Goal: Task Accomplishment & Management: Manage account settings

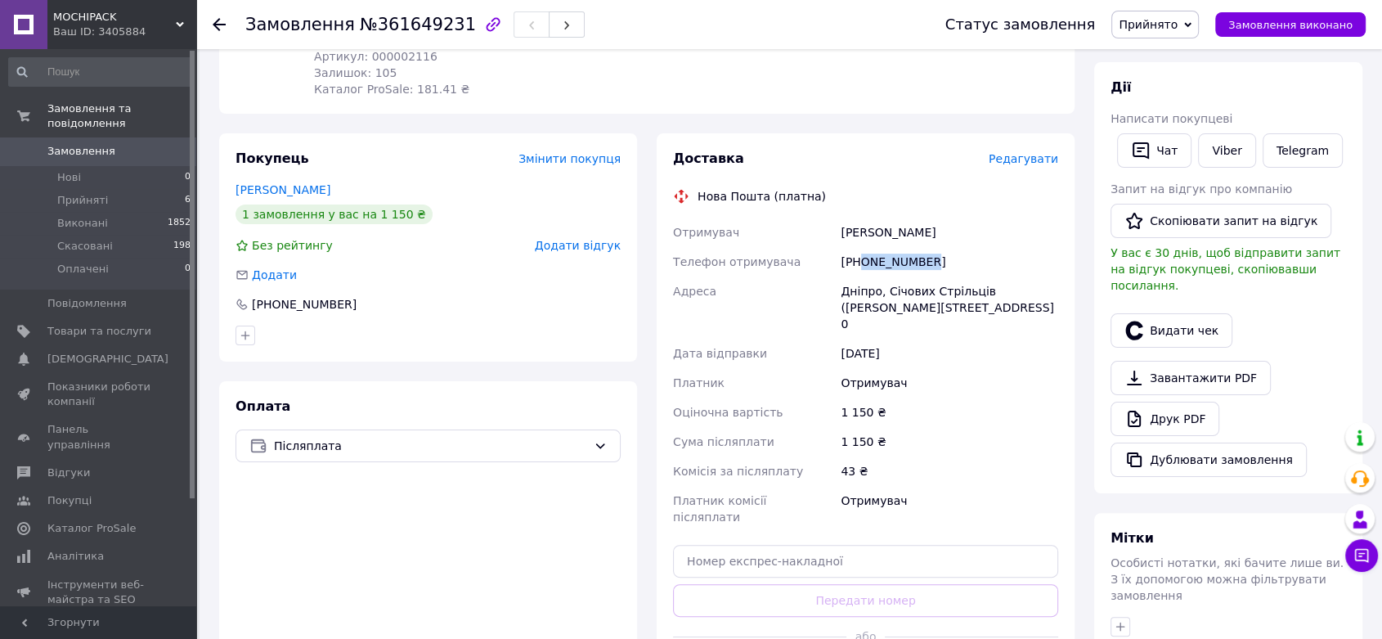
scroll to position [272, 0]
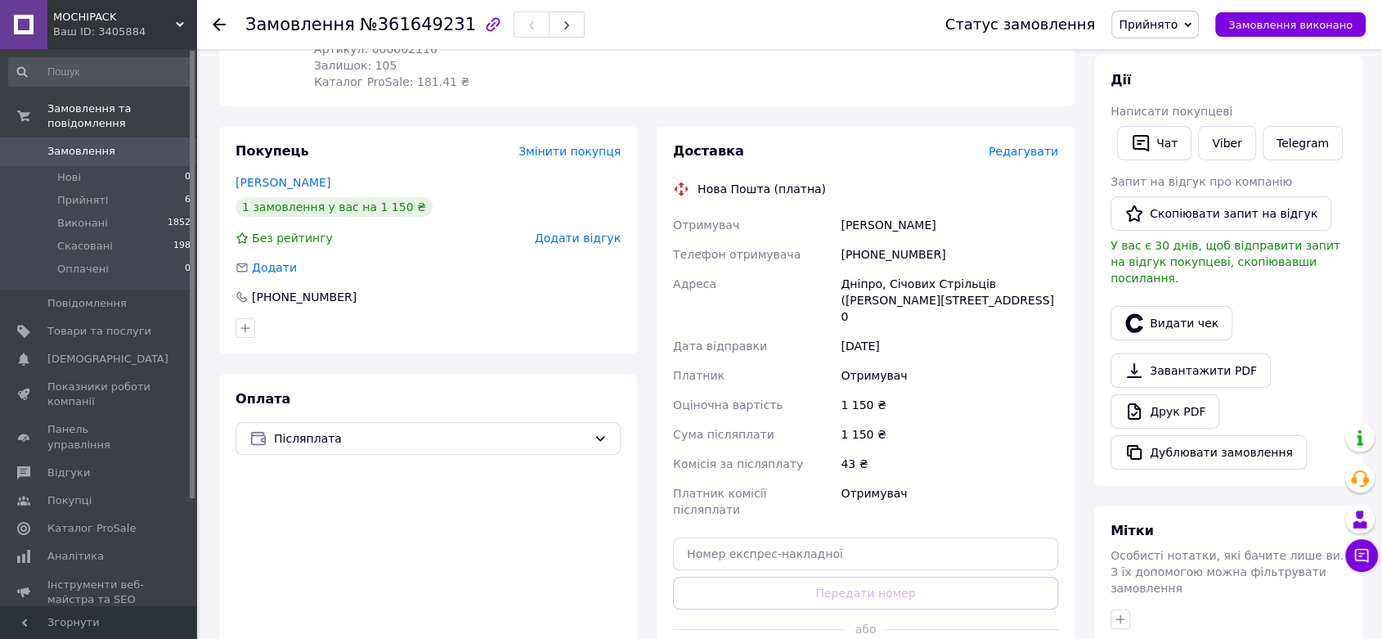
click at [1012, 390] on div "1 150 ₴" at bounding box center [949, 404] width 224 height 29
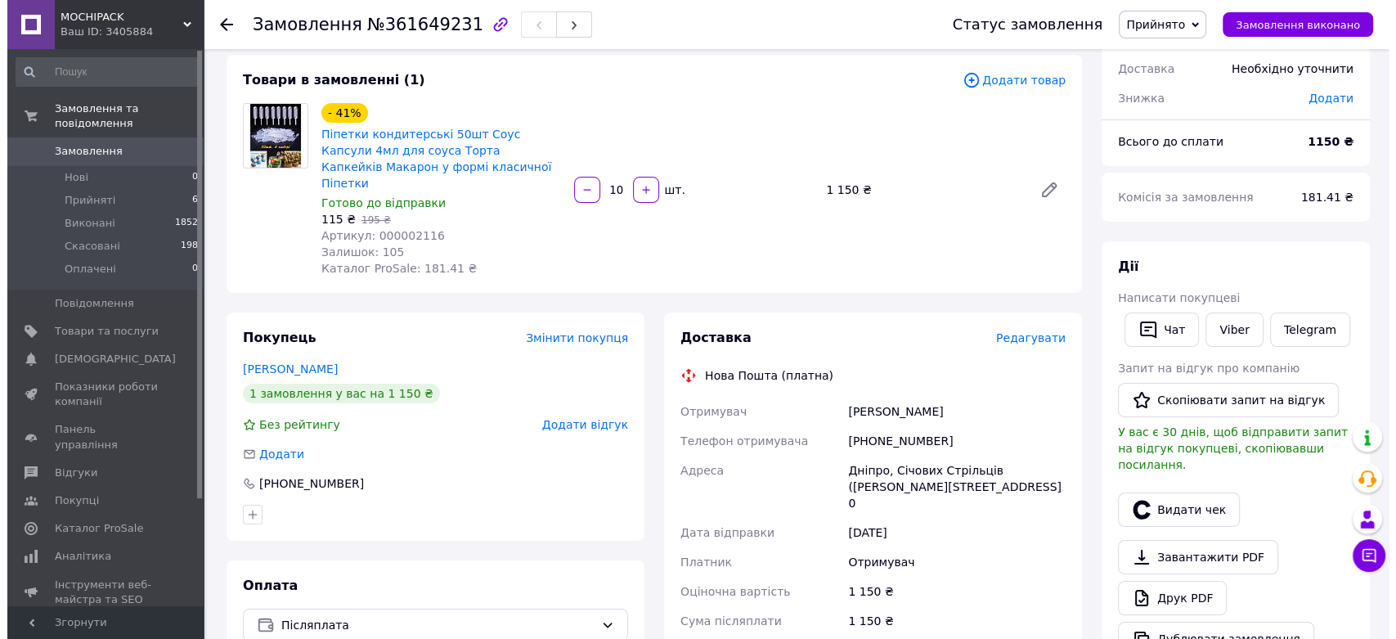
scroll to position [91, 0]
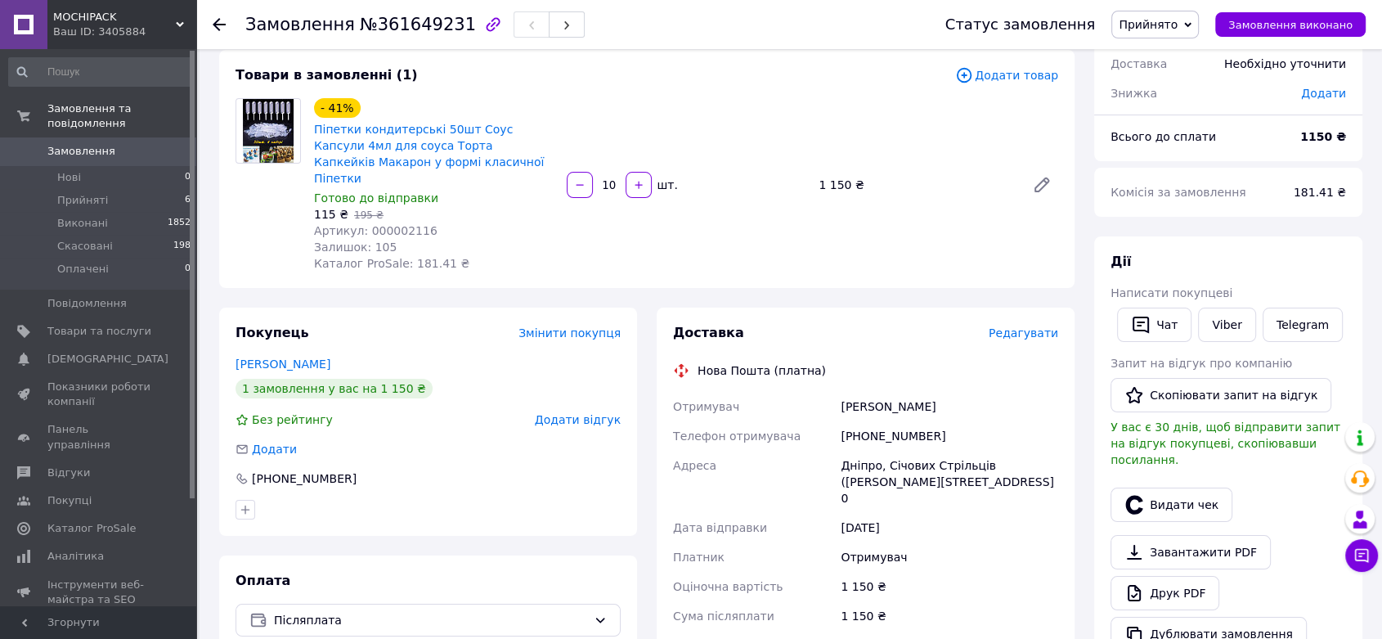
click at [1026, 326] on span "Редагувати" at bounding box center [1024, 332] width 70 height 13
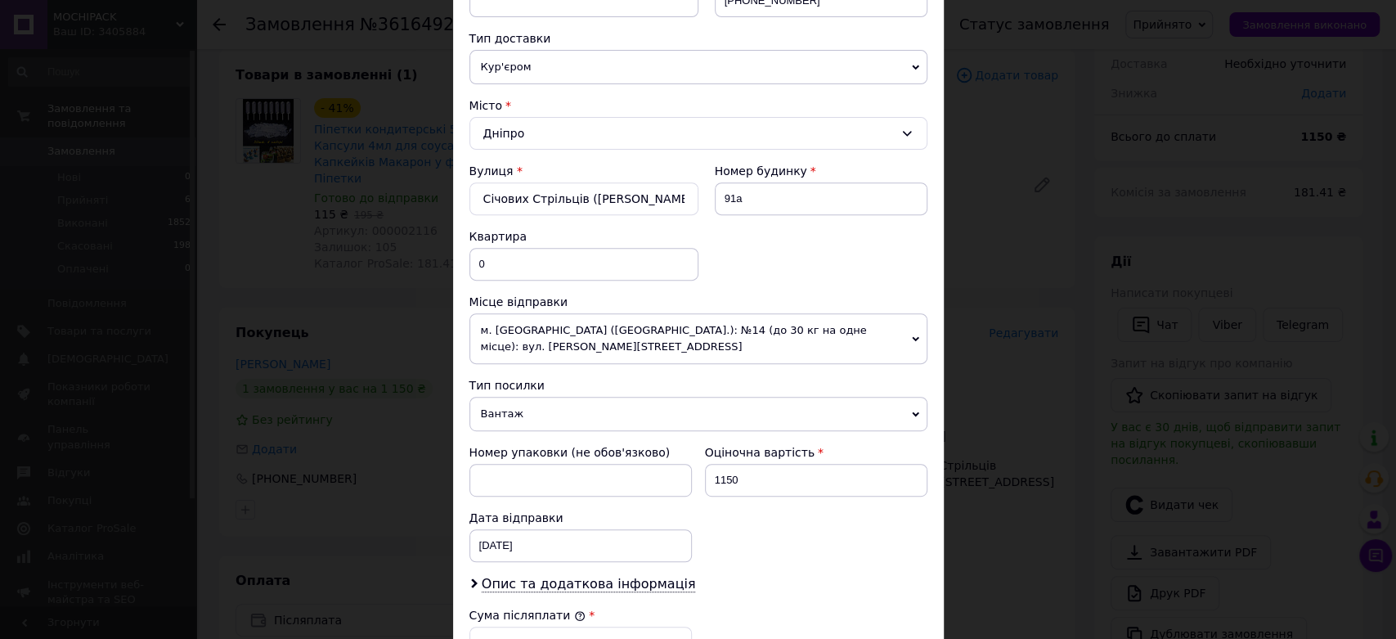
scroll to position [363, 0]
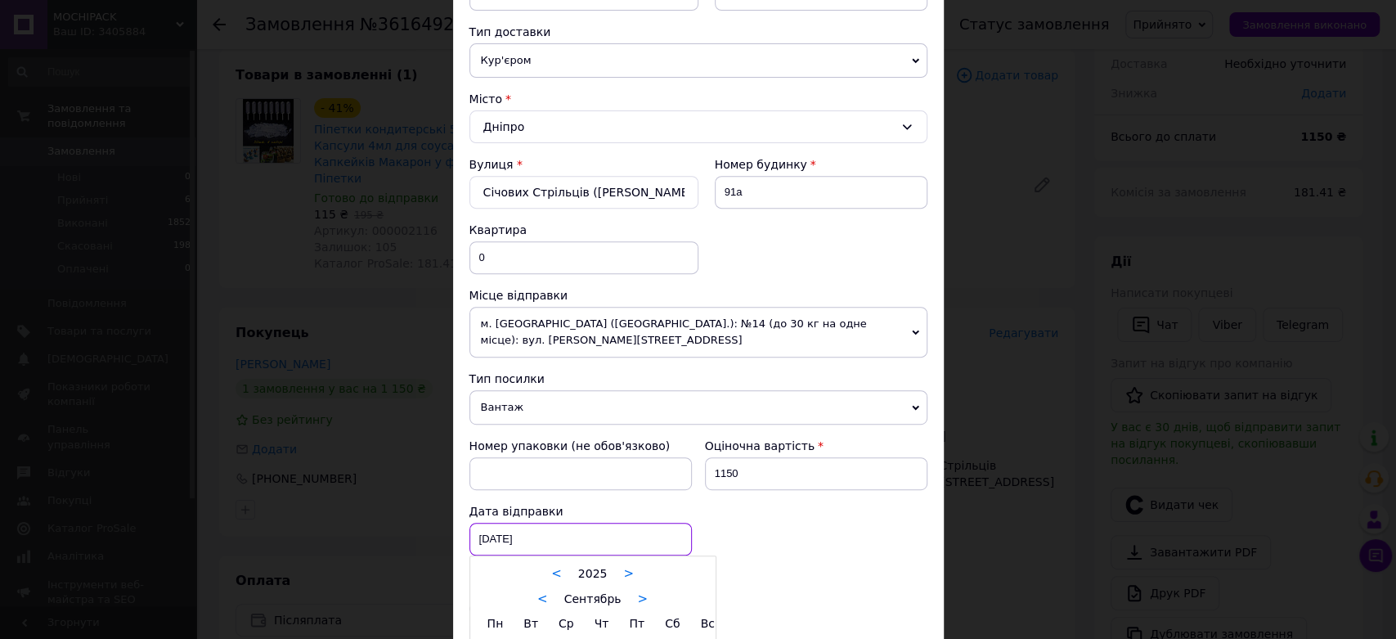
click at [525, 535] on div "[DATE] < 2025 > < Сентябрь > Пн Вт Ср Чт Пт Сб Вс 1 2 3 4 5 6 7 8 9 10 11 12 13…" at bounding box center [580, 539] width 222 height 33
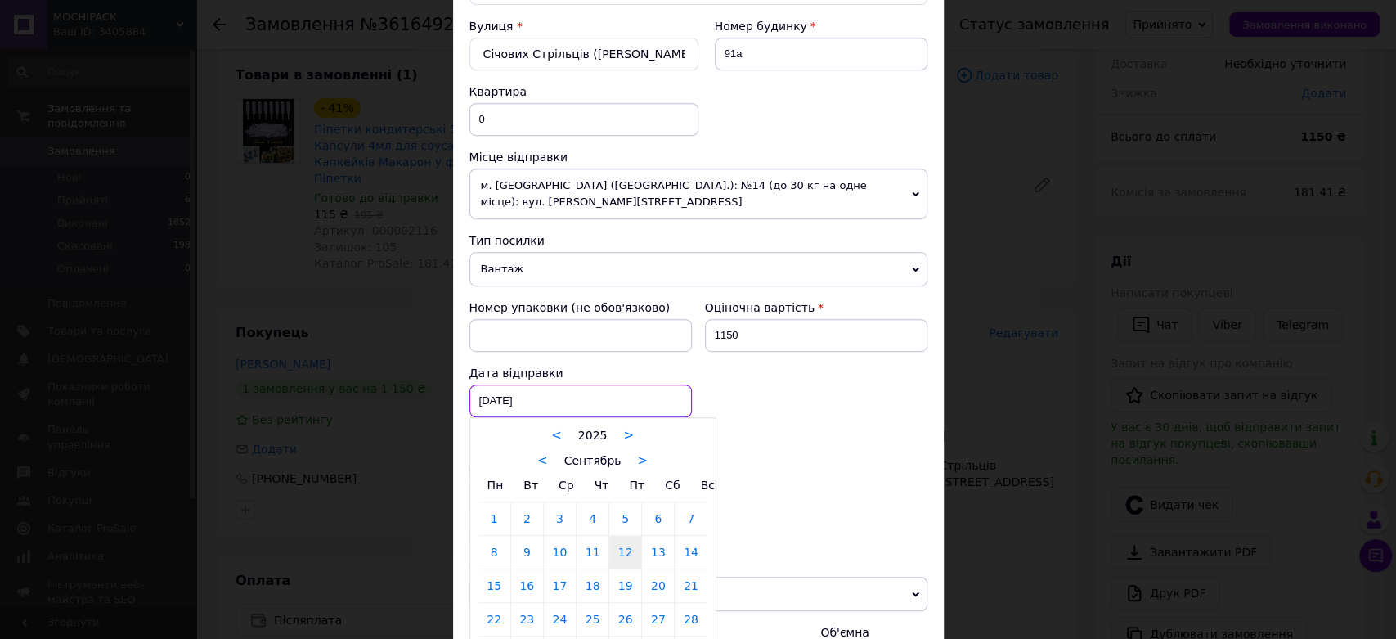
scroll to position [635, 0]
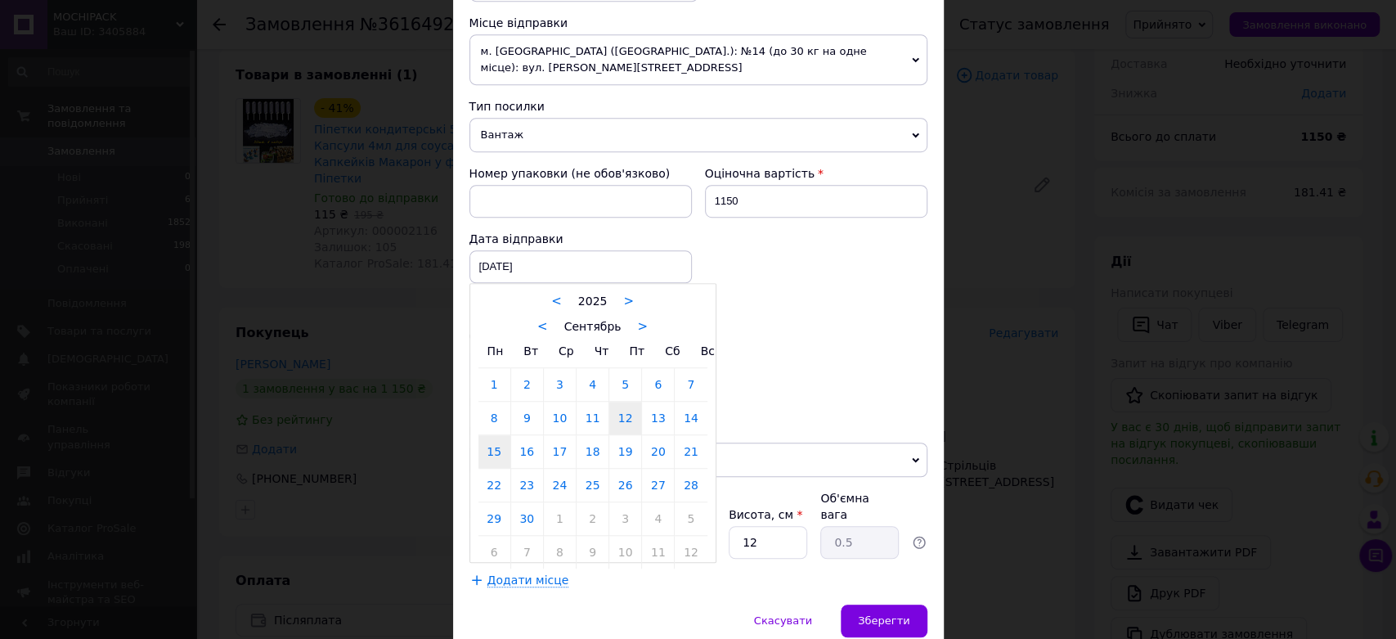
click at [497, 450] on link "15" at bounding box center [494, 451] width 32 height 33
type input "[DATE]"
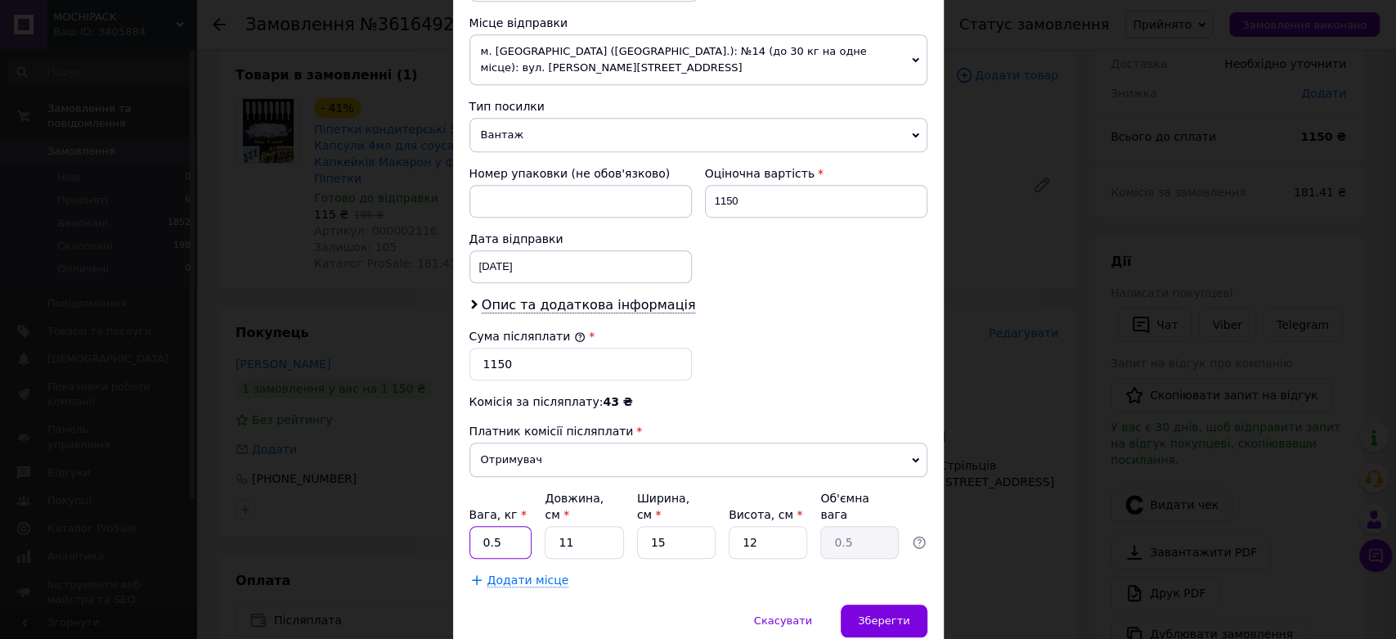
drag, startPoint x: 508, startPoint y: 521, endPoint x: 469, endPoint y: 518, distance: 38.6
click at [469, 526] on input "0.5" at bounding box center [500, 542] width 63 height 33
type input "1"
click at [575, 526] on input "11" at bounding box center [584, 542] width 79 height 33
type input "1"
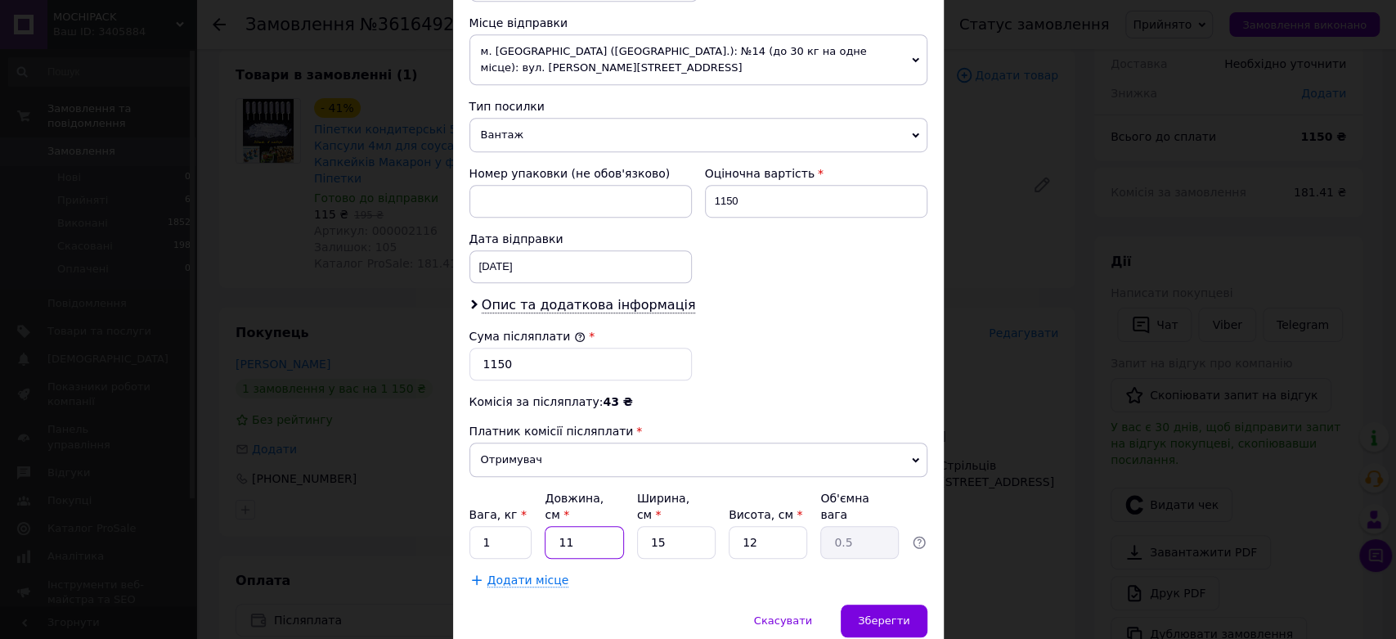
type input "0.1"
type input "3"
type input "0.14"
type input "34"
type input "1.53"
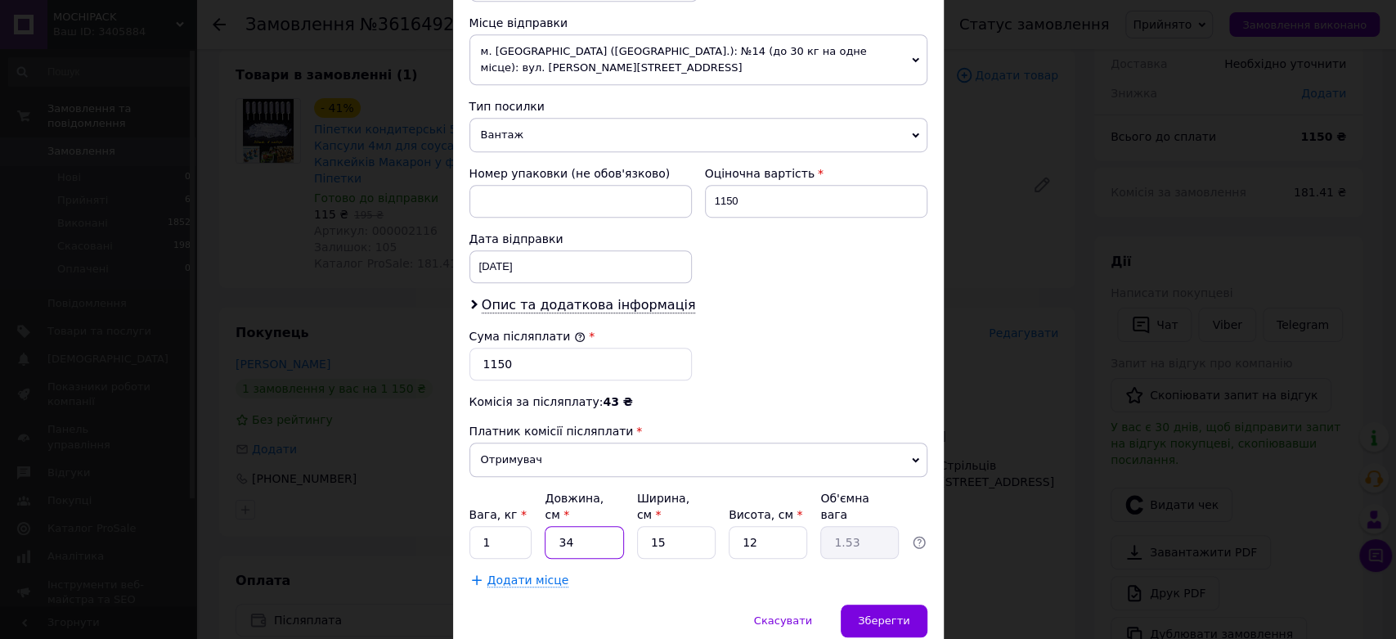
type input "34"
type input "2"
type input "0.2"
type input "24"
type input "2.45"
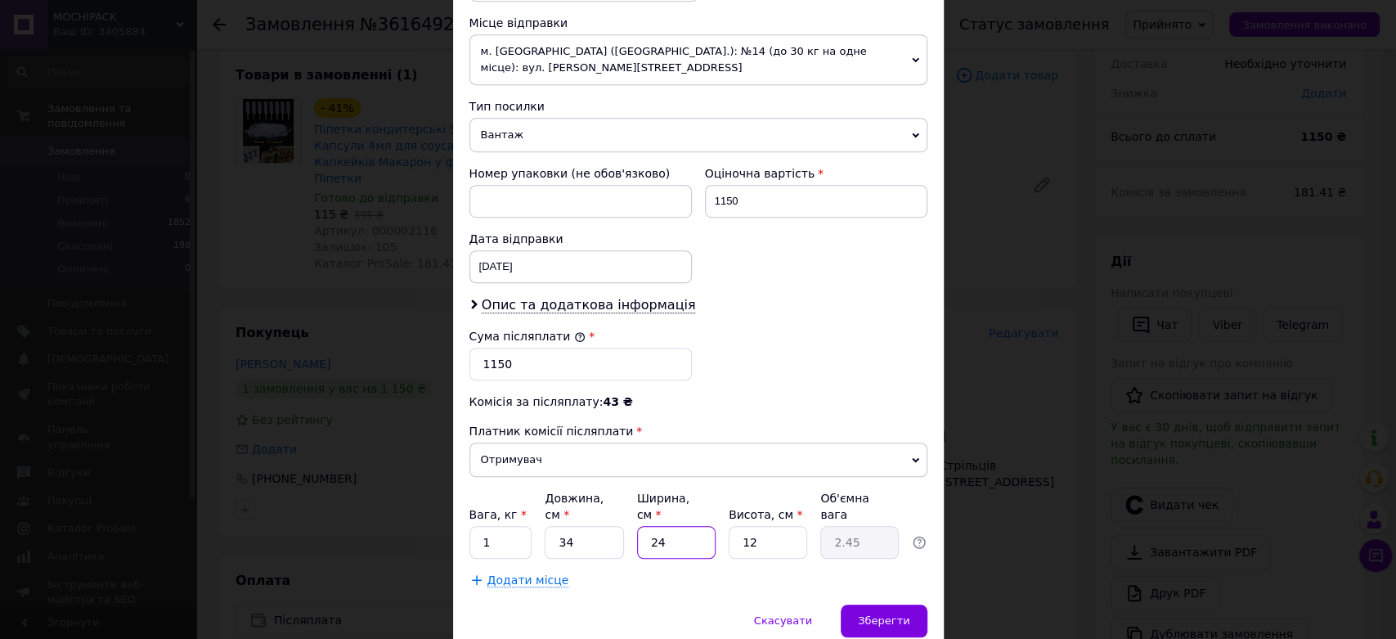
type input "24"
type input "9"
type input "1.84"
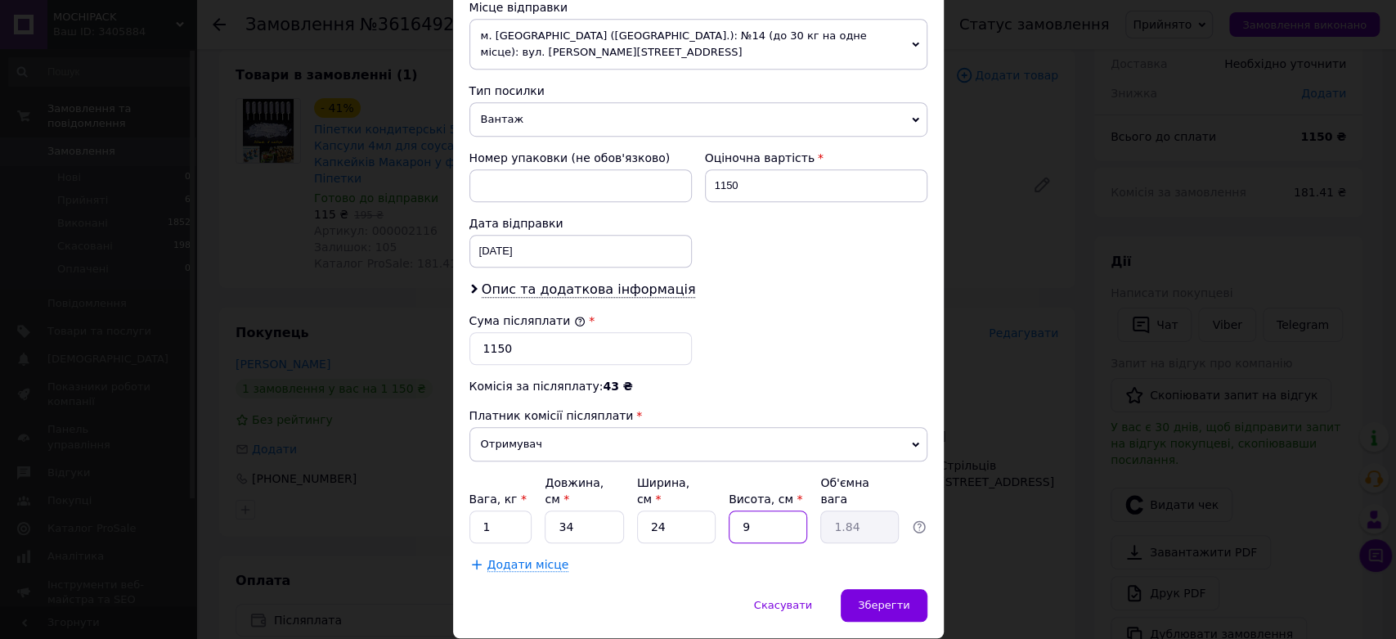
scroll to position [687, 0]
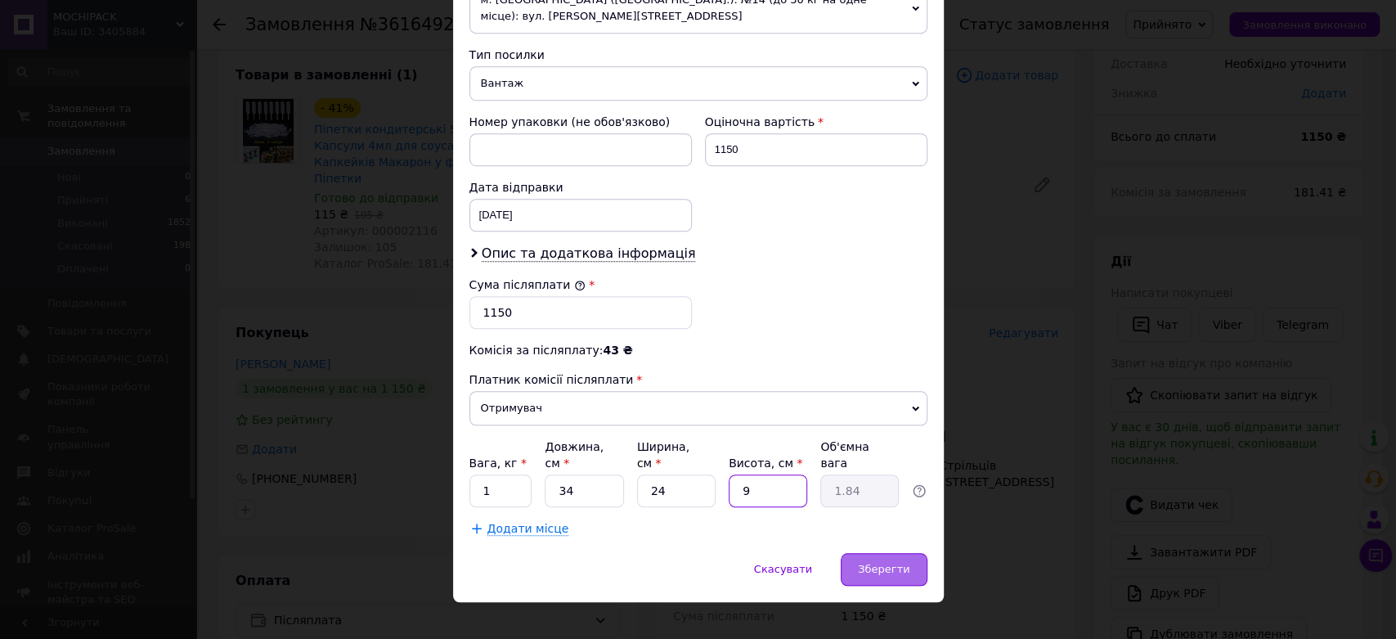
type input "9"
click at [886, 563] on span "Зберегти" at bounding box center [884, 569] width 52 height 12
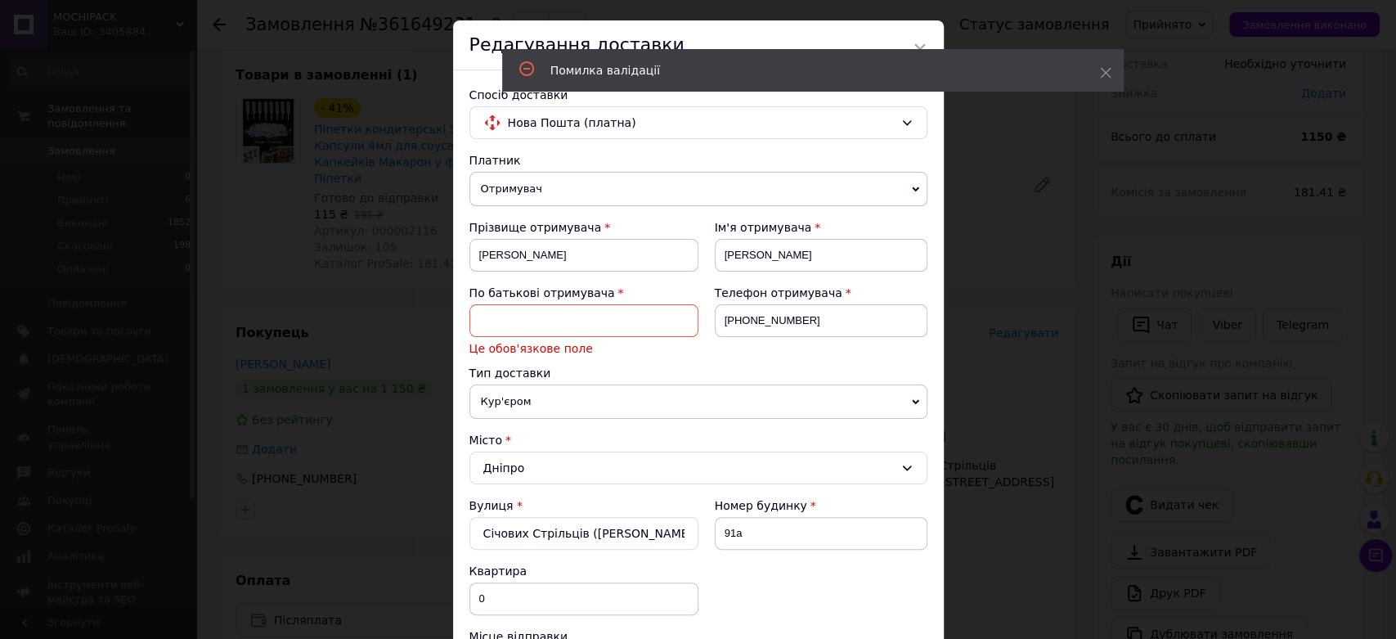
click at [649, 334] on input at bounding box center [583, 320] width 229 height 33
type input "-"
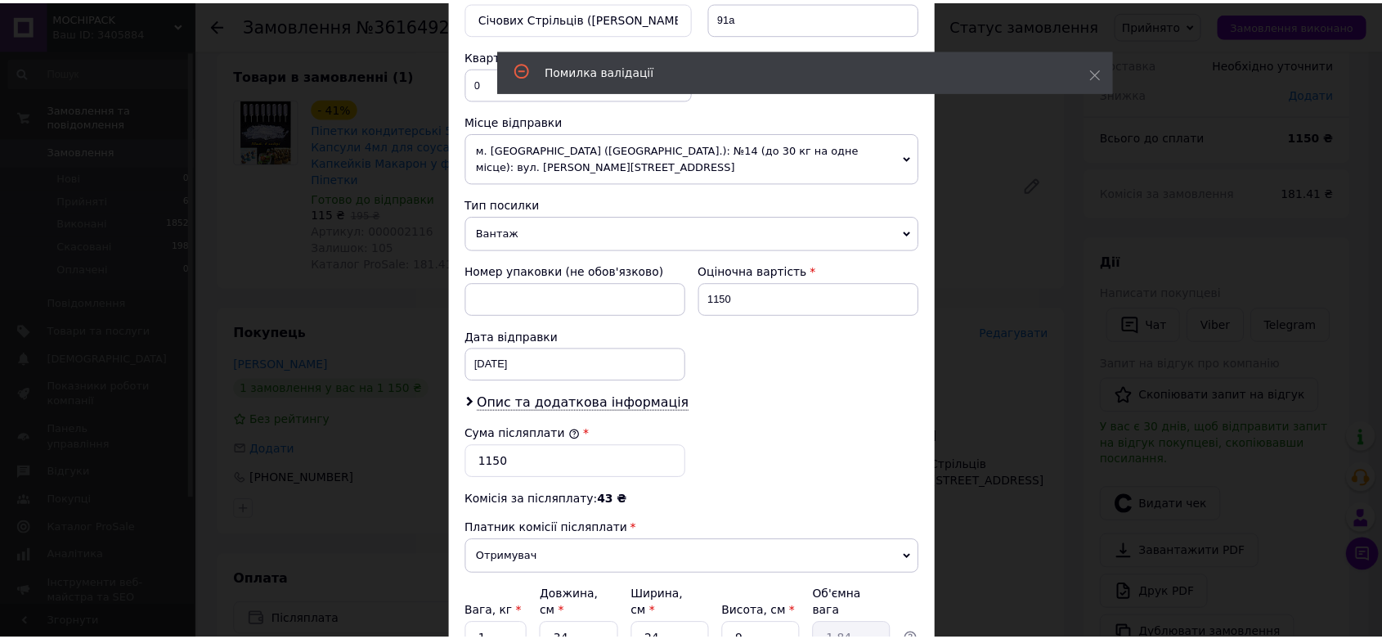
scroll to position [687, 0]
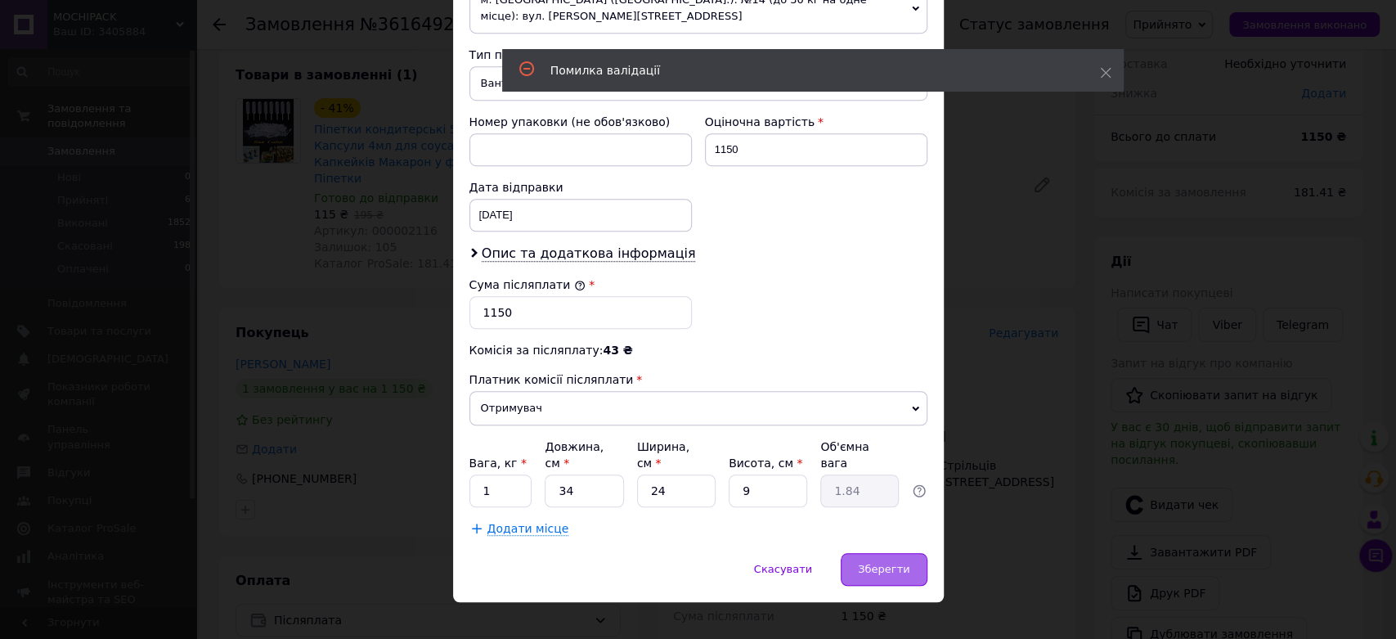
click at [913, 553] on div "Зберегти" at bounding box center [884, 569] width 86 height 33
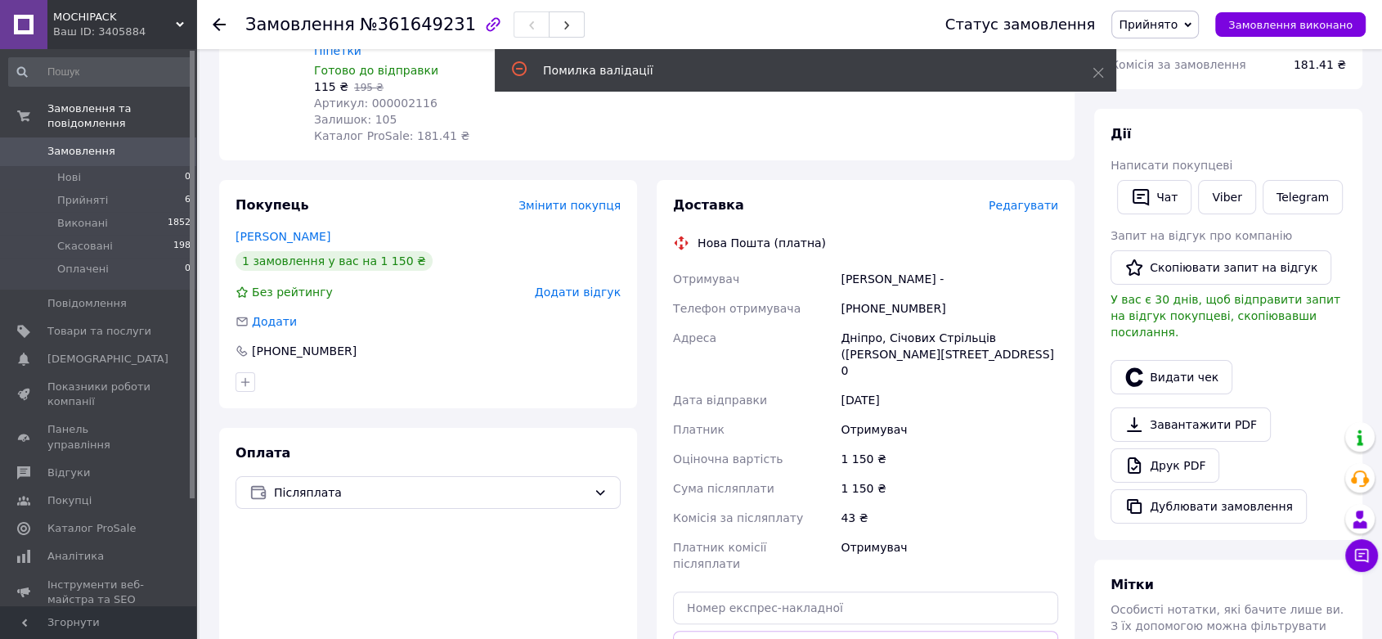
scroll to position [363, 0]
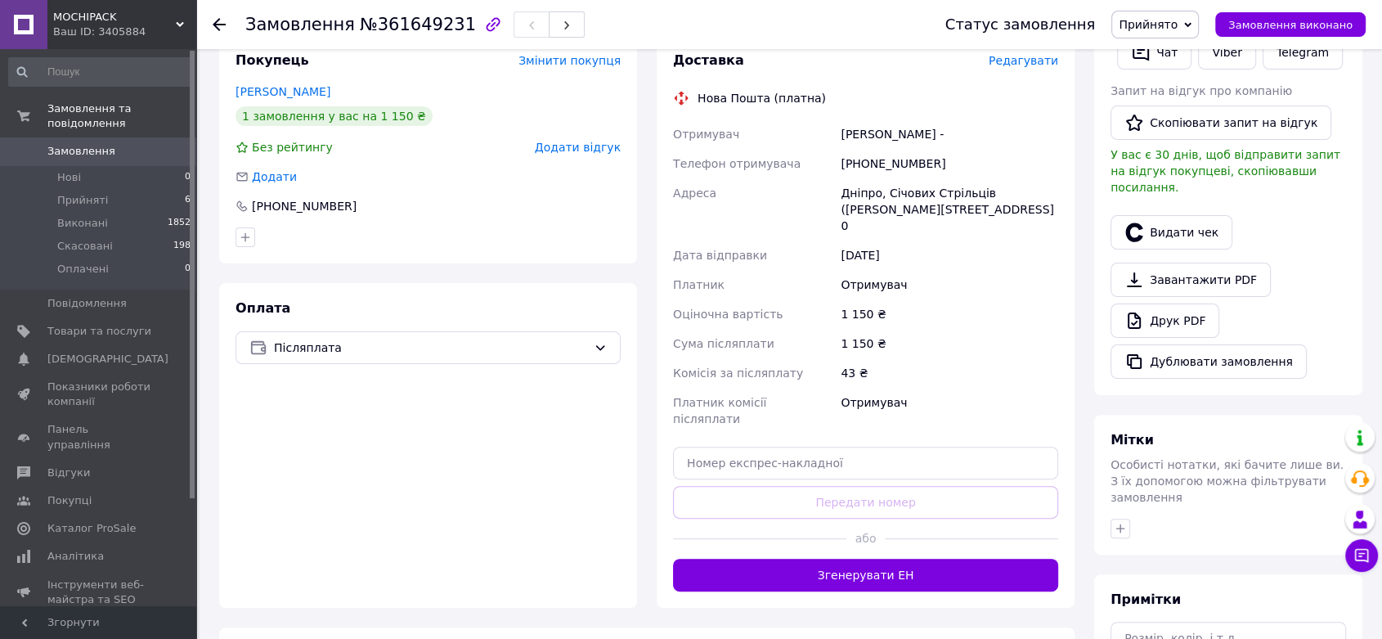
click at [918, 559] on button "Згенерувати ЕН" at bounding box center [865, 575] width 385 height 33
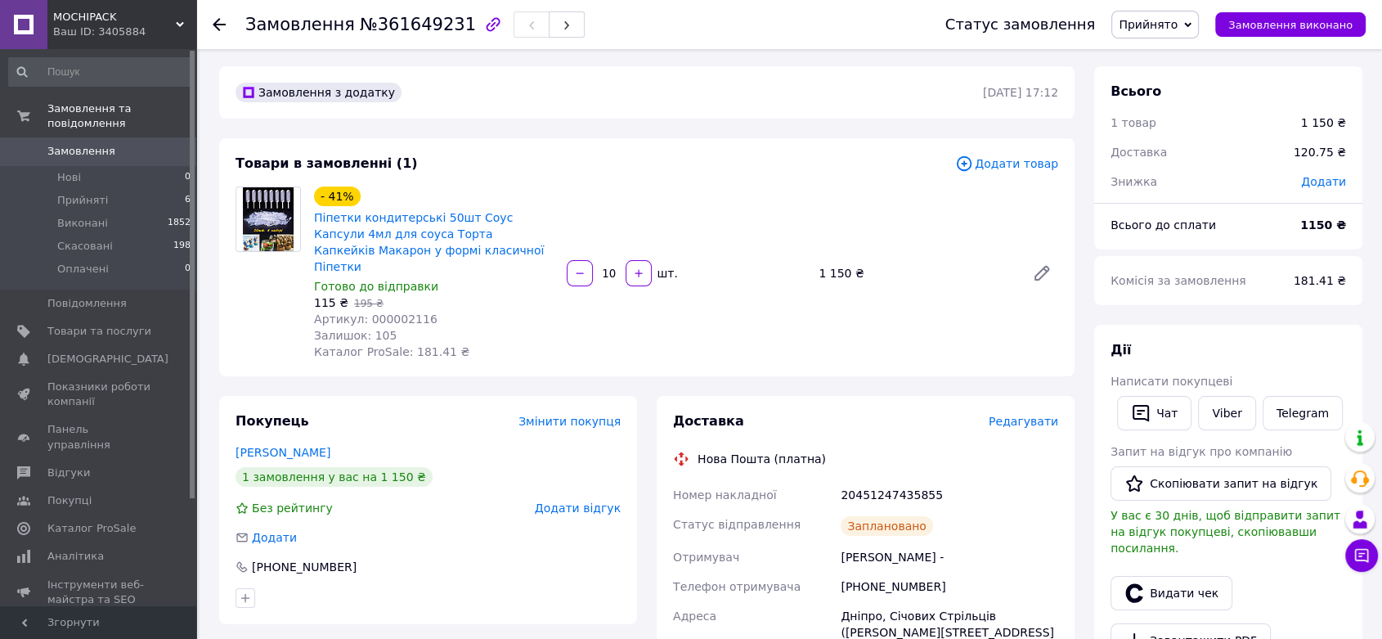
scroll to position [0, 0]
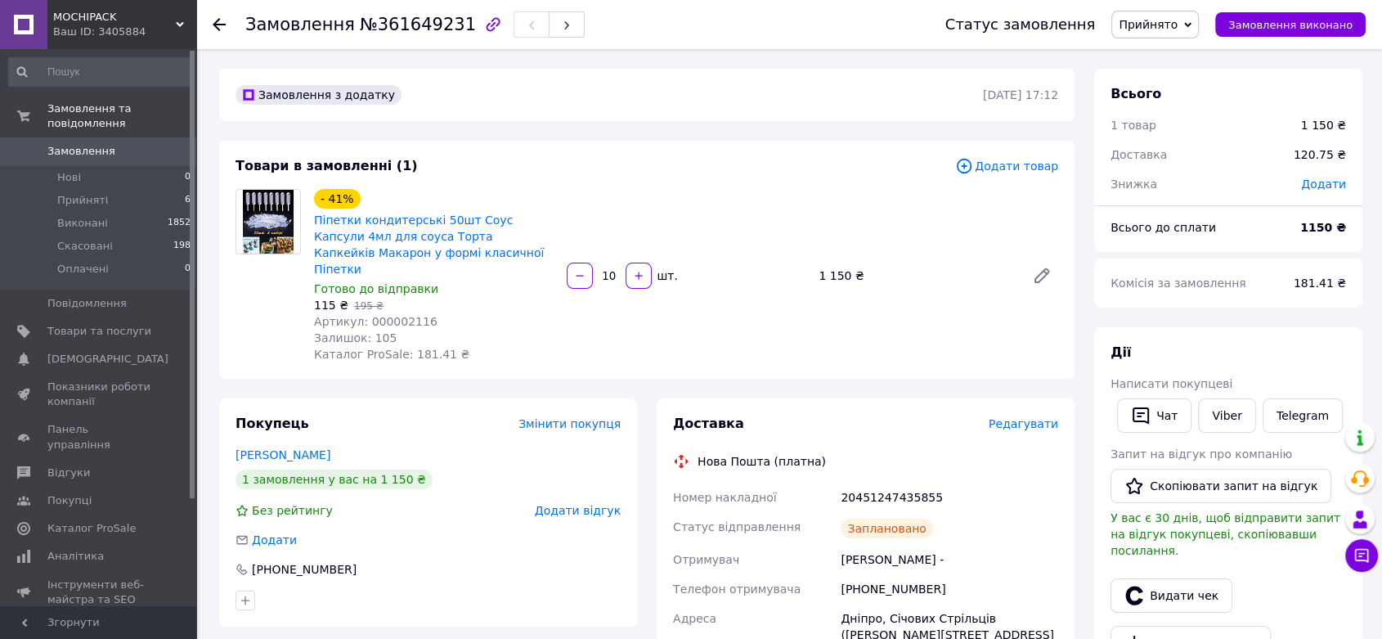
click at [221, 28] on icon at bounding box center [219, 24] width 13 height 13
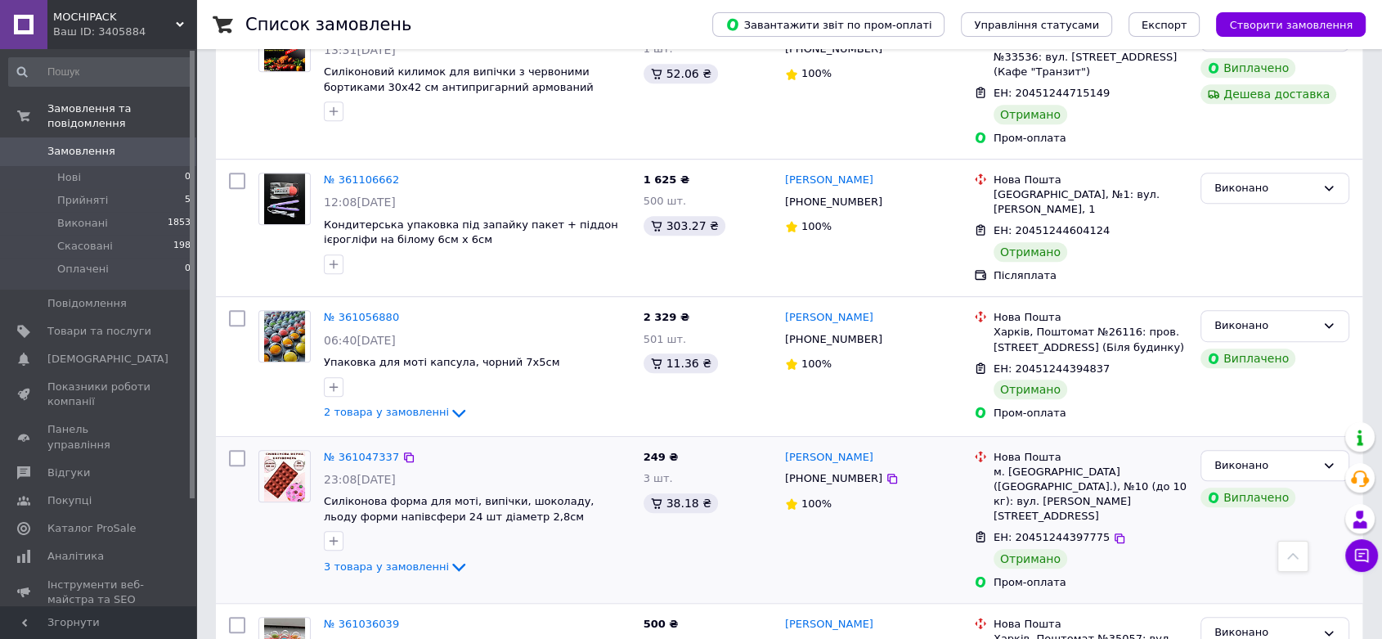
scroll to position [999, 0]
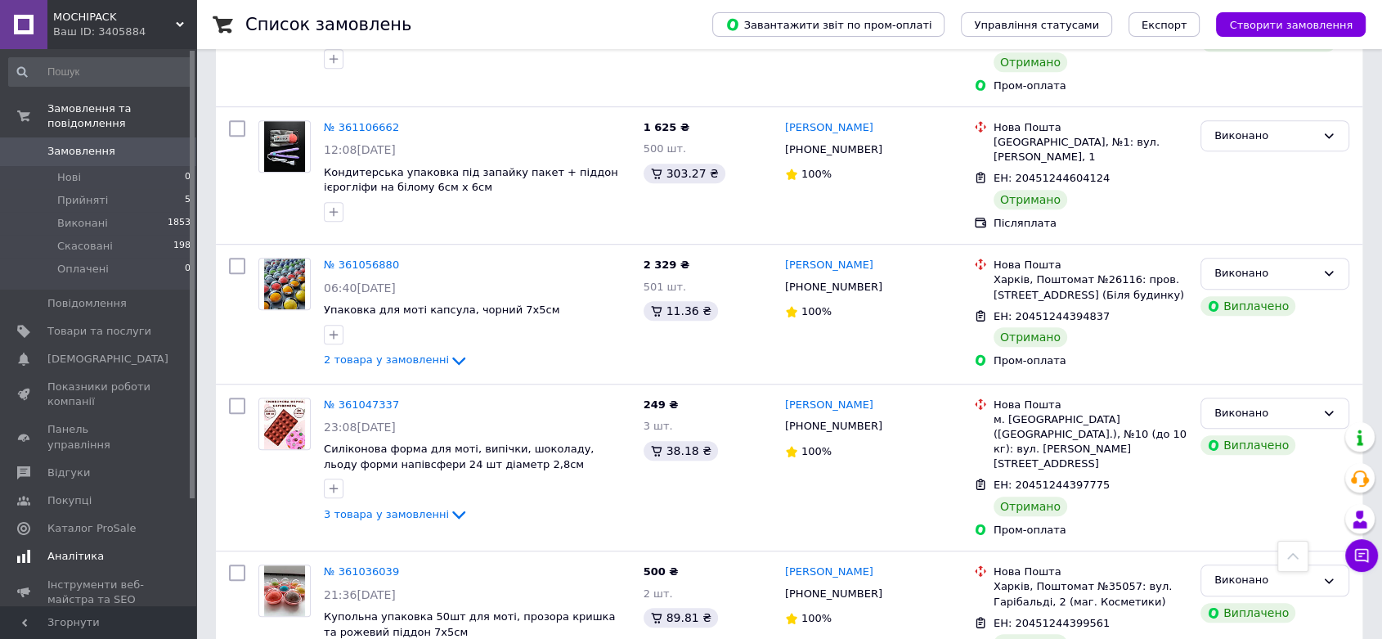
click at [65, 549] on span "Аналітика" at bounding box center [75, 556] width 56 height 15
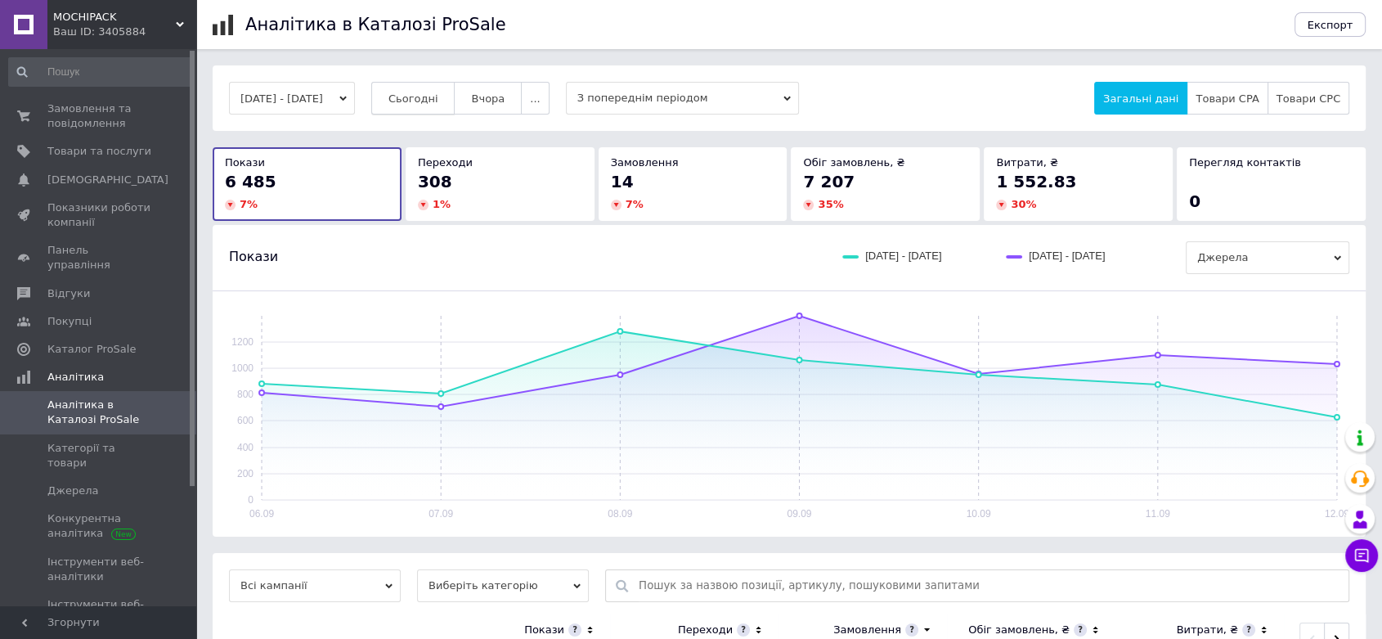
click at [438, 94] on span "Сьогодні" at bounding box center [413, 98] width 50 height 12
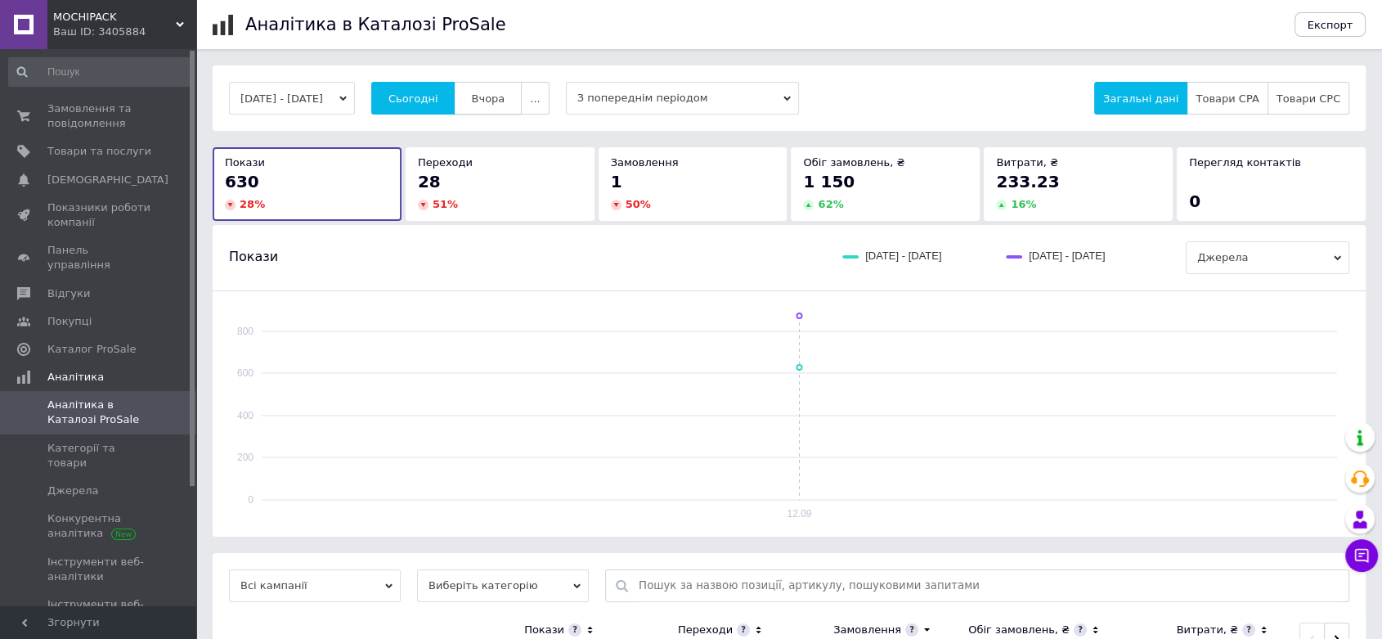
click at [505, 98] on span "Вчора" at bounding box center [488, 98] width 34 height 12
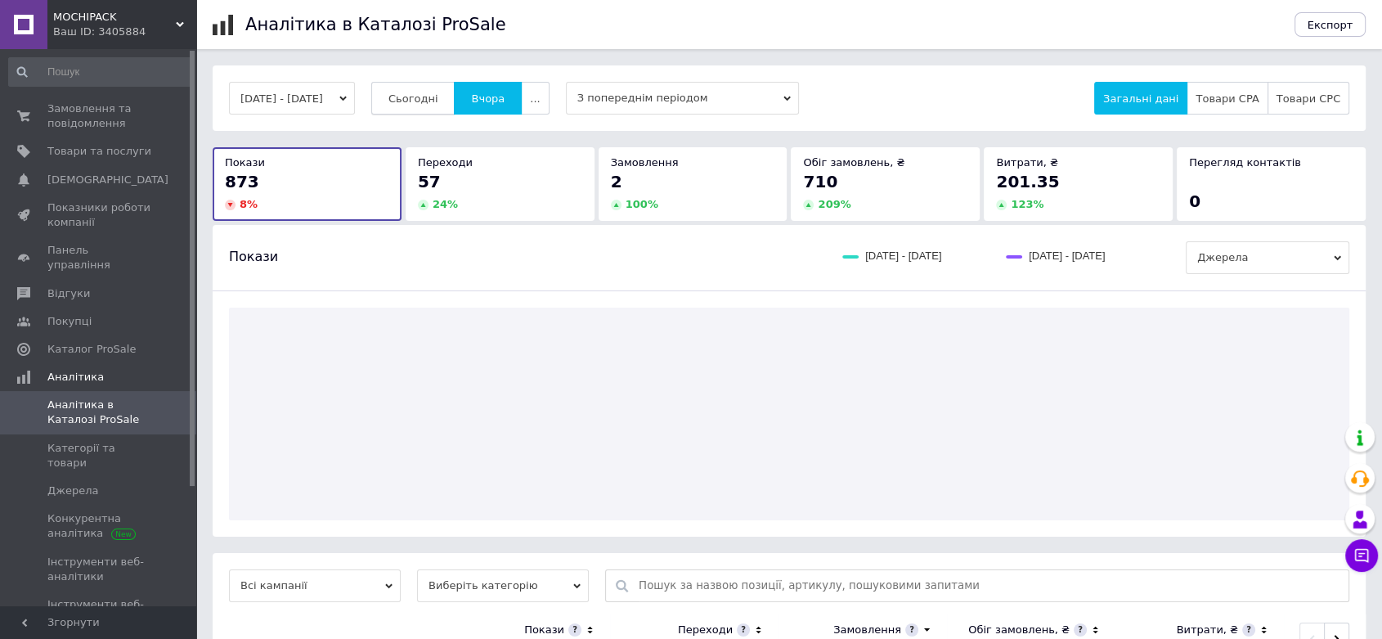
click at [436, 99] on span "Сьогодні" at bounding box center [413, 98] width 50 height 12
